Goal: Information Seeking & Learning: Learn about a topic

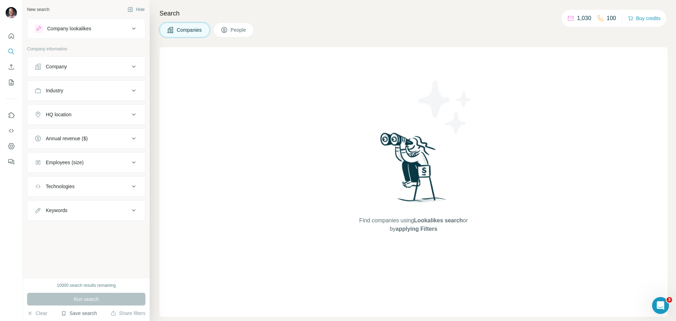
click at [80, 314] on button "Save search" at bounding box center [79, 312] width 36 height 7
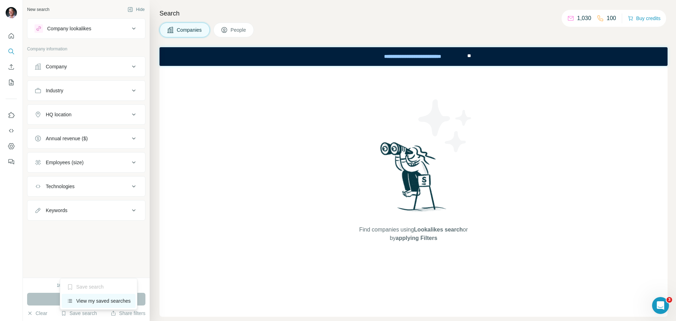
click at [101, 301] on div "View my saved searches" at bounding box center [99, 301] width 74 height 14
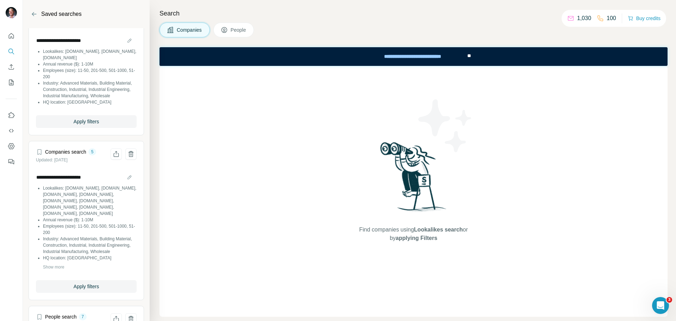
scroll to position [387, 0]
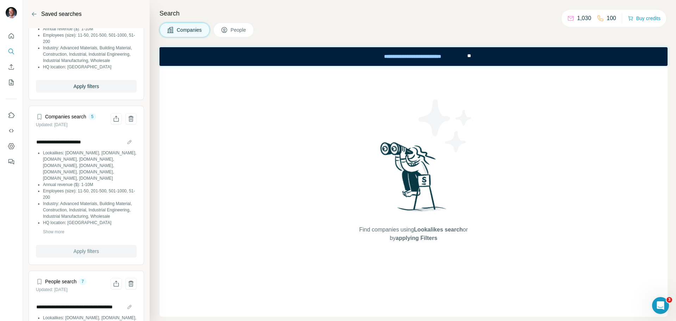
click at [101, 257] on button "Apply filters" at bounding box center [86, 251] width 101 height 13
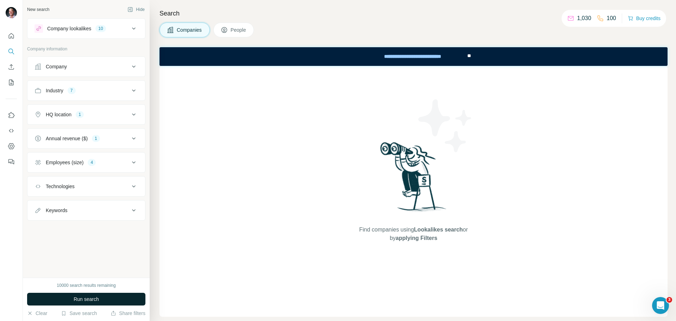
click at [113, 293] on button "Run search" at bounding box center [86, 299] width 118 height 13
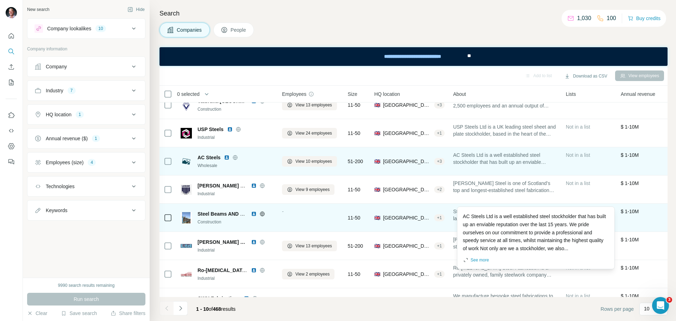
scroll to position [56, 0]
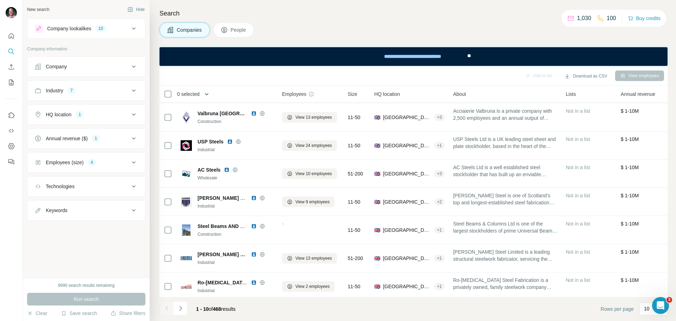
click at [208, 93] on icon "button" at bounding box center [206, 93] width 7 height 7
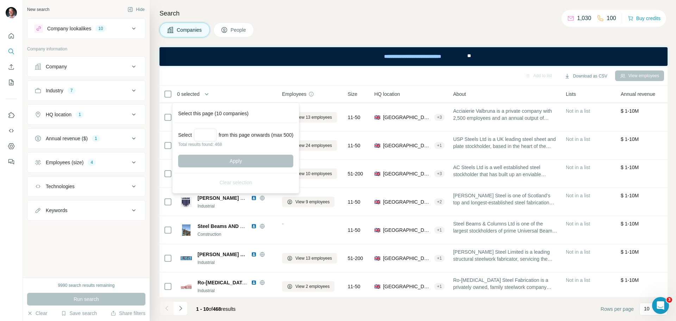
click at [227, 88] on th "0 selected" at bounding box center [215, 94] width 113 height 17
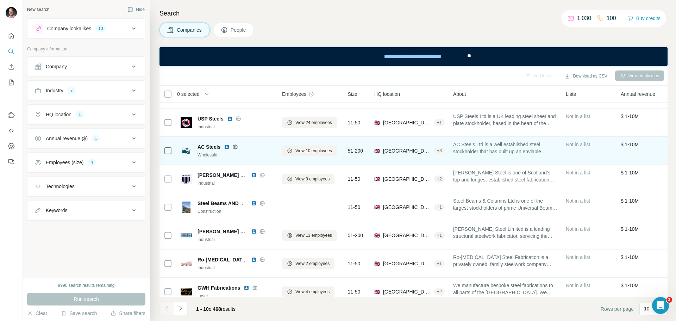
scroll to position [91, 0]
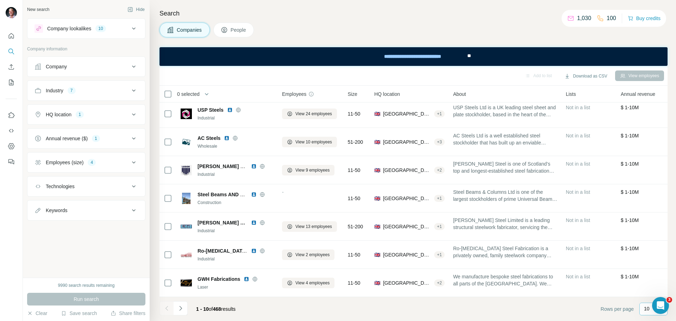
click at [649, 312] on p "10" at bounding box center [647, 308] width 6 height 7
click at [650, 254] on p "60" at bounding box center [648, 254] width 6 height 7
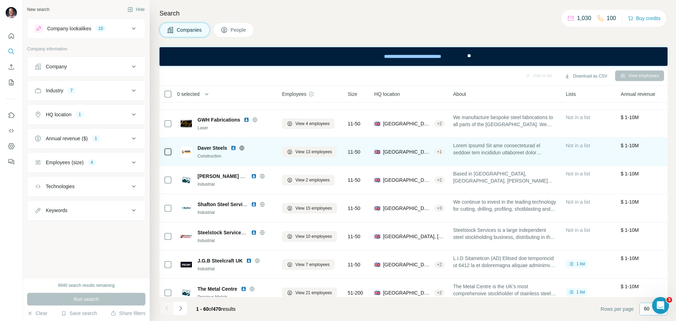
scroll to position [282, 0]
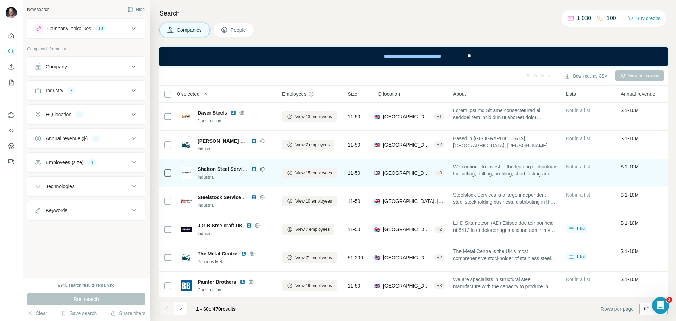
click at [226, 168] on span "Shafton Steel Services" at bounding box center [224, 169] width 53 height 6
click at [274, 182] on td "Shafton Steel Services Industrial" at bounding box center [226, 173] width 101 height 28
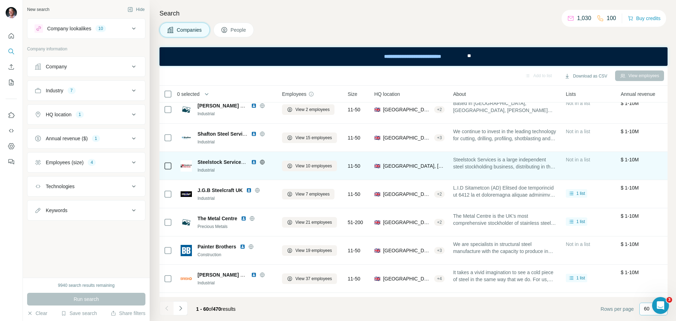
scroll to position [352, 0]
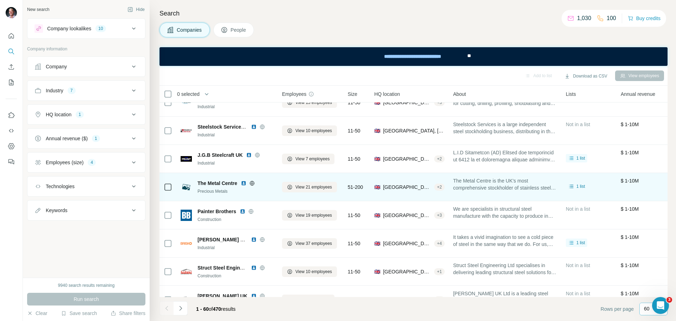
click at [230, 191] on div "Precious Metals" at bounding box center [236, 191] width 76 height 6
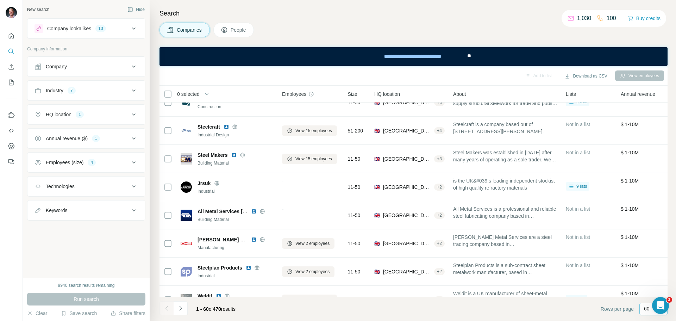
scroll to position [1499, 0]
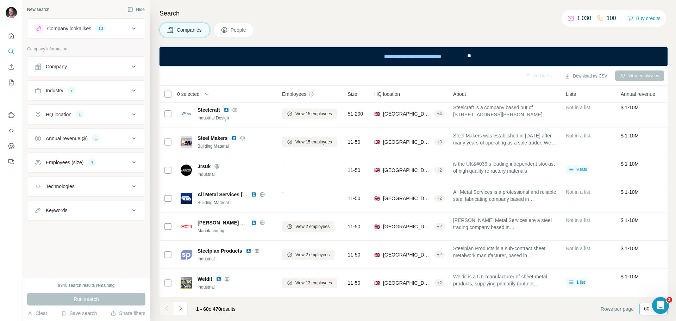
drag, startPoint x: 180, startPoint y: 309, endPoint x: 194, endPoint y: 304, distance: 14.6
click at [180, 309] on icon "Navigate to next page" at bounding box center [180, 308] width 2 height 5
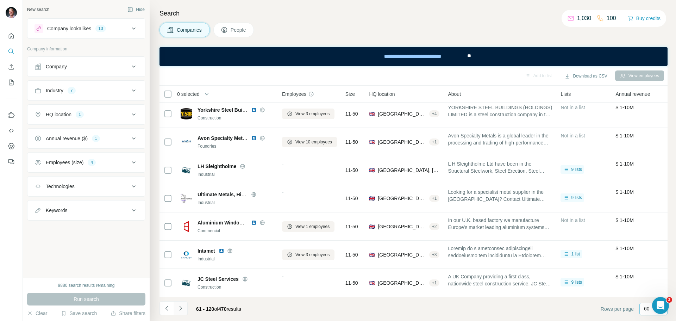
click at [181, 308] on icon "Navigate to next page" at bounding box center [180, 308] width 2 height 5
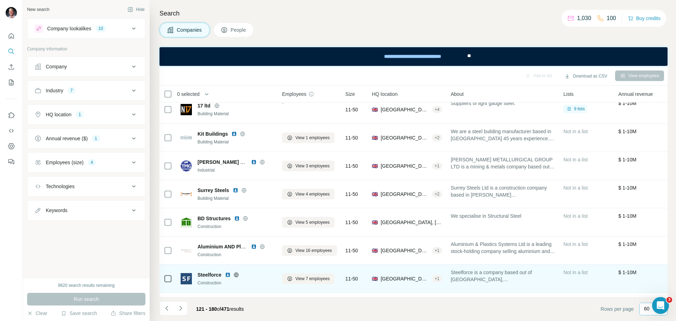
scroll to position [0, 0]
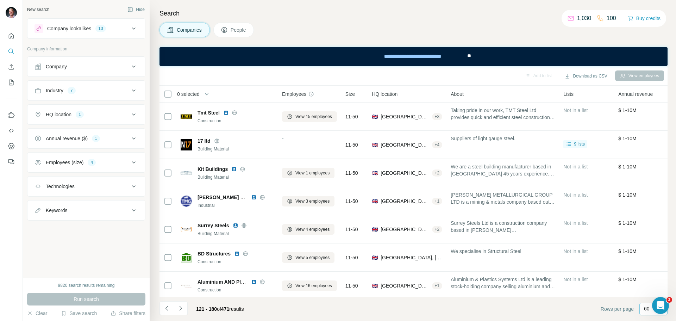
click at [134, 161] on icon at bounding box center [134, 162] width 8 height 8
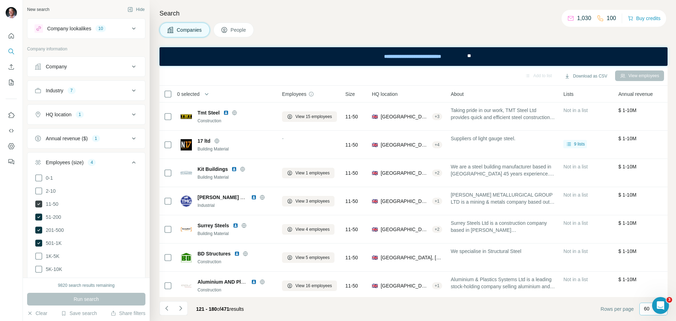
click at [39, 204] on icon at bounding box center [38, 204] width 3 height 2
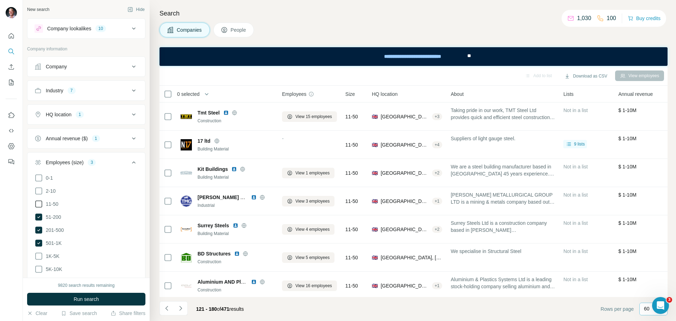
click at [132, 138] on icon at bounding box center [134, 138] width 4 height 2
click at [39, 166] on icon at bounding box center [38, 166] width 7 height 7
drag, startPoint x: 39, startPoint y: 178, endPoint x: 39, endPoint y: 188, distance: 10.2
click at [39, 179] on icon at bounding box center [39, 180] width 8 height 8
drag, startPoint x: 39, startPoint y: 191, endPoint x: 40, endPoint y: 195, distance: 4.1
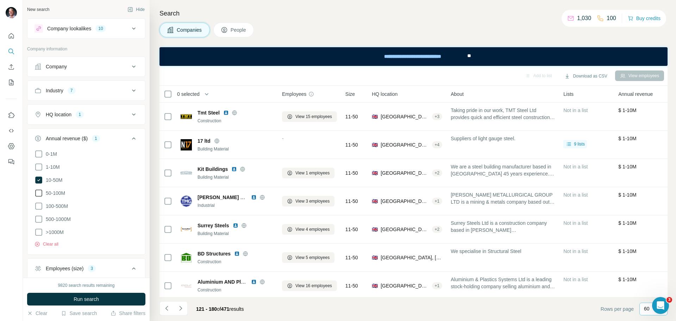
click at [39, 191] on icon at bounding box center [39, 193] width 8 height 8
drag, startPoint x: 40, startPoint y: 203, endPoint x: 40, endPoint y: 192, distance: 10.9
click at [39, 203] on icon at bounding box center [39, 206] width 8 height 8
click at [39, 179] on icon at bounding box center [38, 179] width 7 height 7
click at [39, 179] on icon at bounding box center [39, 180] width 8 height 8
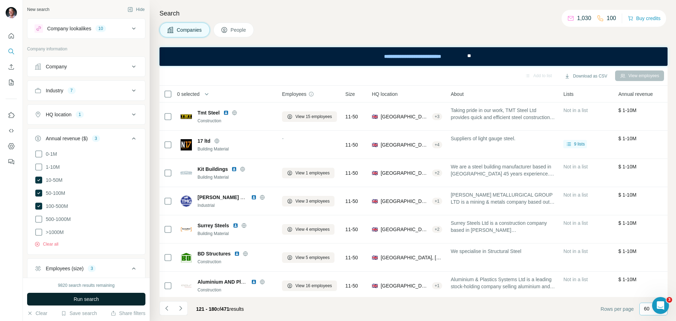
click at [111, 300] on button "Run search" at bounding box center [86, 299] width 118 height 13
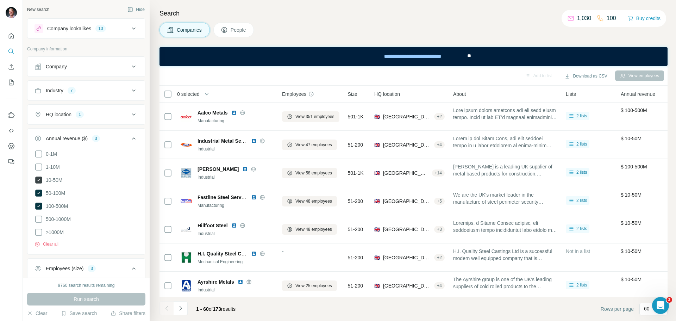
click at [37, 179] on icon at bounding box center [38, 179] width 7 height 7
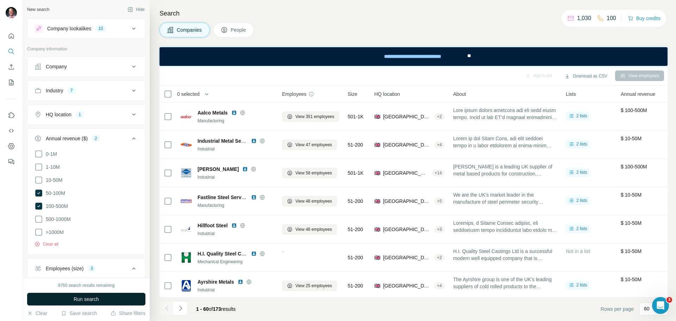
click at [71, 300] on button "Run search" at bounding box center [86, 299] width 118 height 13
